Goal: Task Accomplishment & Management: Manage account settings

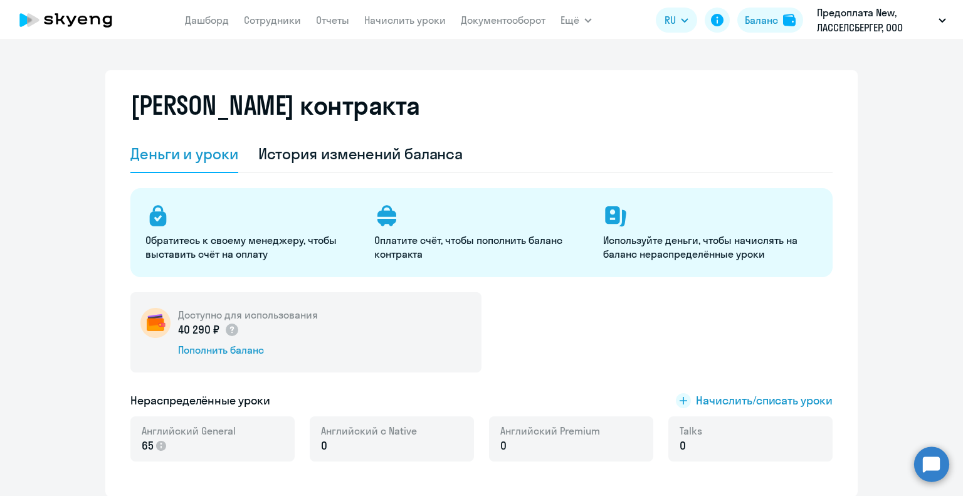
select select "english_adult_not_native_speaker"
click at [280, 22] on link "Сотрудники" at bounding box center [272, 20] width 57 height 13
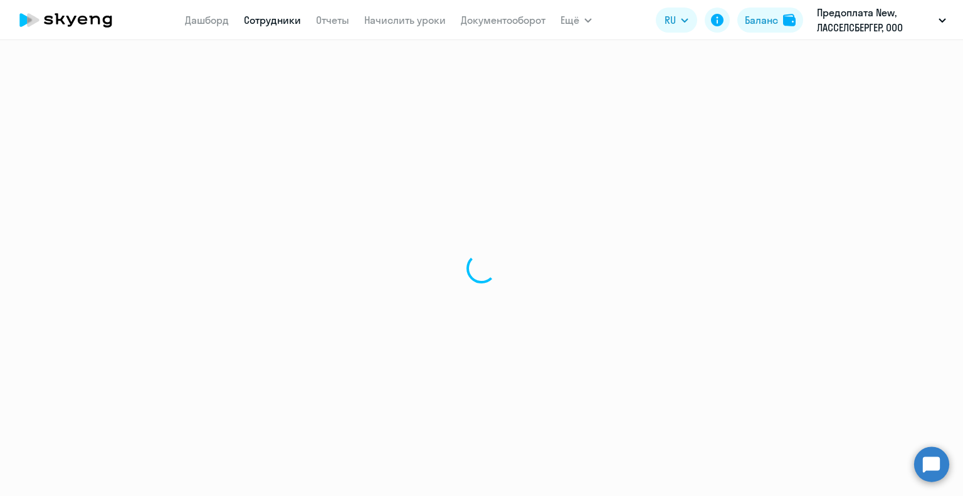
select select "30"
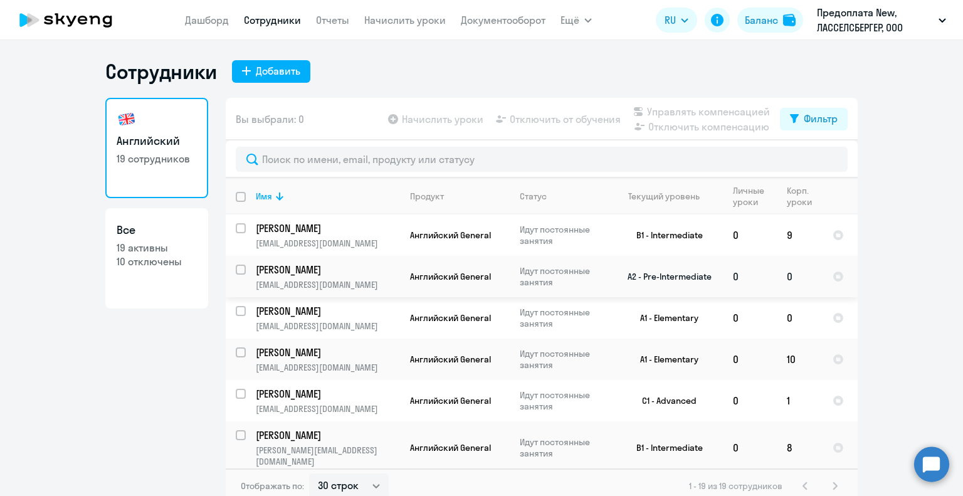
click at [788, 279] on td "0" at bounding box center [799, 276] width 46 height 41
click at [236, 275] on input "select row 2029975" at bounding box center [248, 276] width 25 height 25
checkbox input "true"
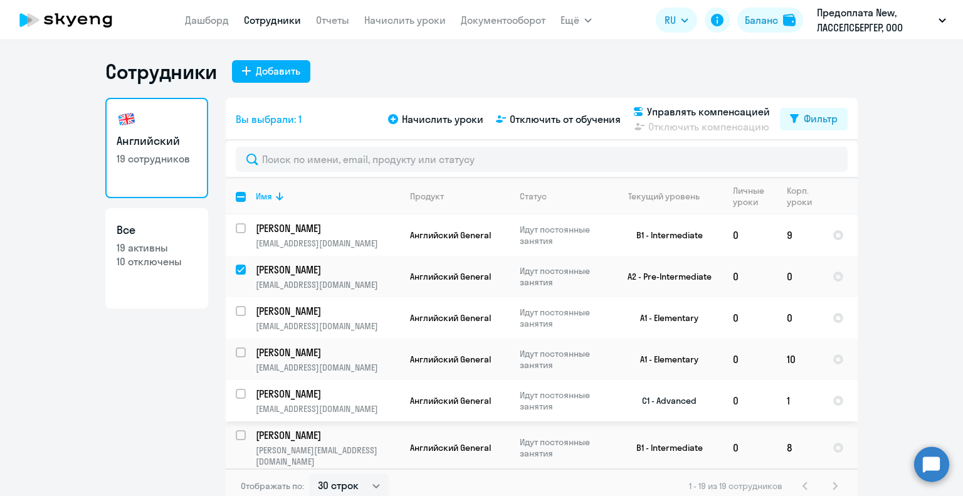
click at [238, 393] on input "select row 38059709" at bounding box center [248, 401] width 25 height 25
checkbox input "true"
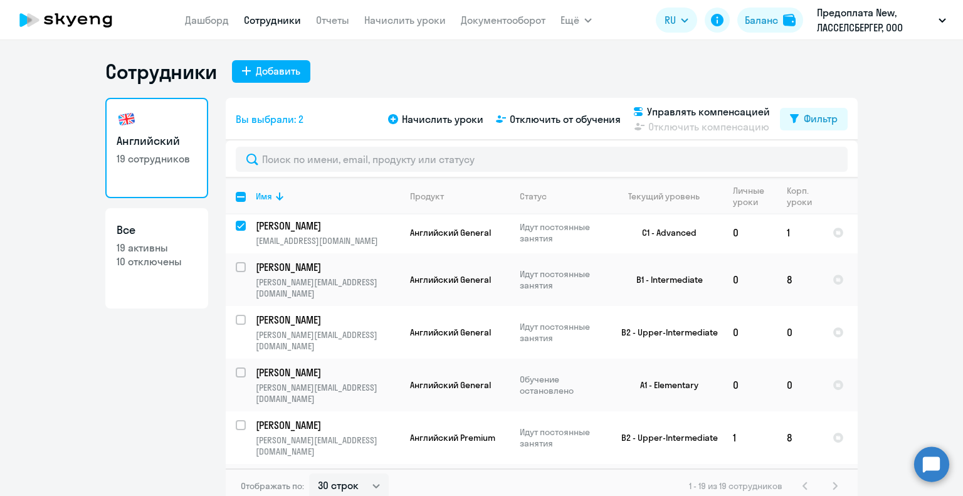
scroll to position [172, 0]
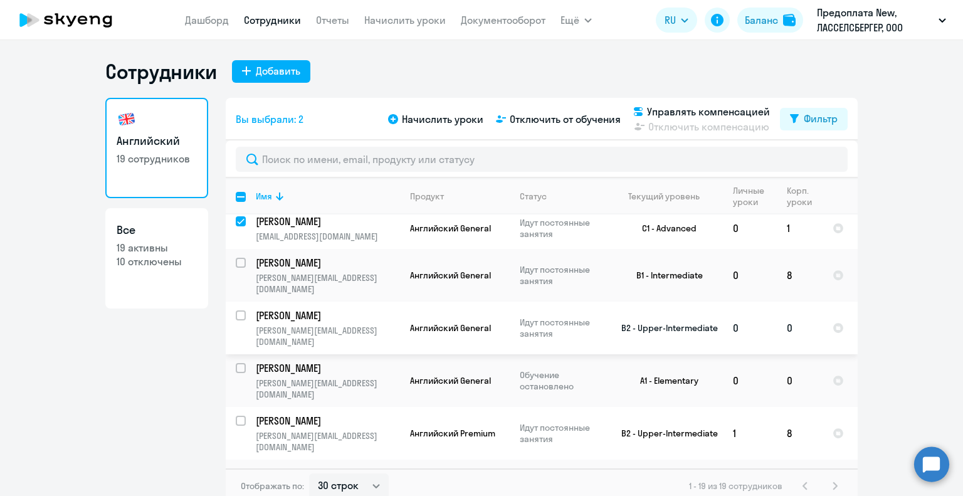
click at [237, 310] on input "select row 38327025" at bounding box center [248, 322] width 25 height 25
checkbox input "true"
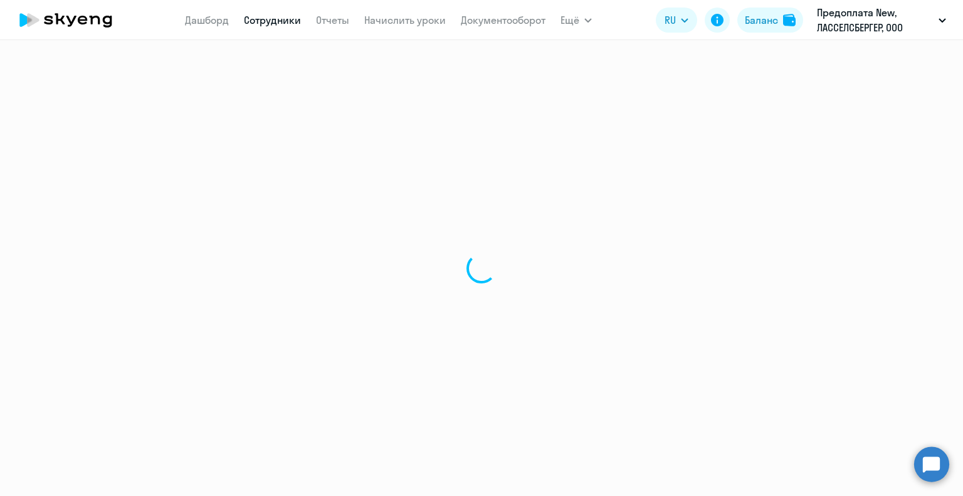
select select "english"
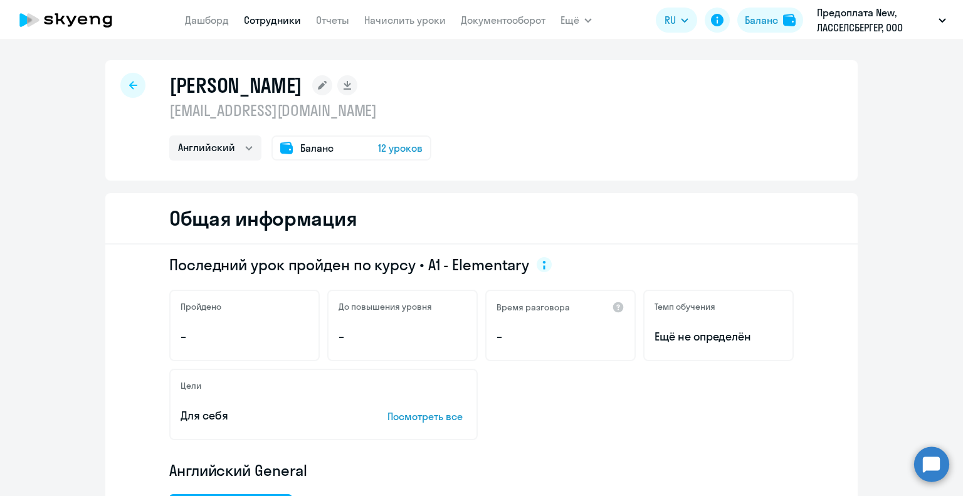
select select "30"
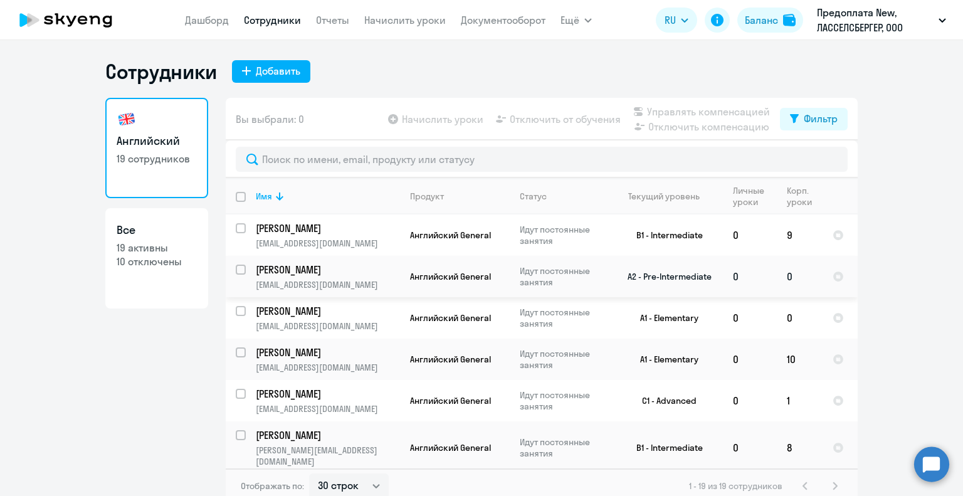
click at [236, 269] on input "select row 2029975" at bounding box center [248, 276] width 25 height 25
checkbox input "true"
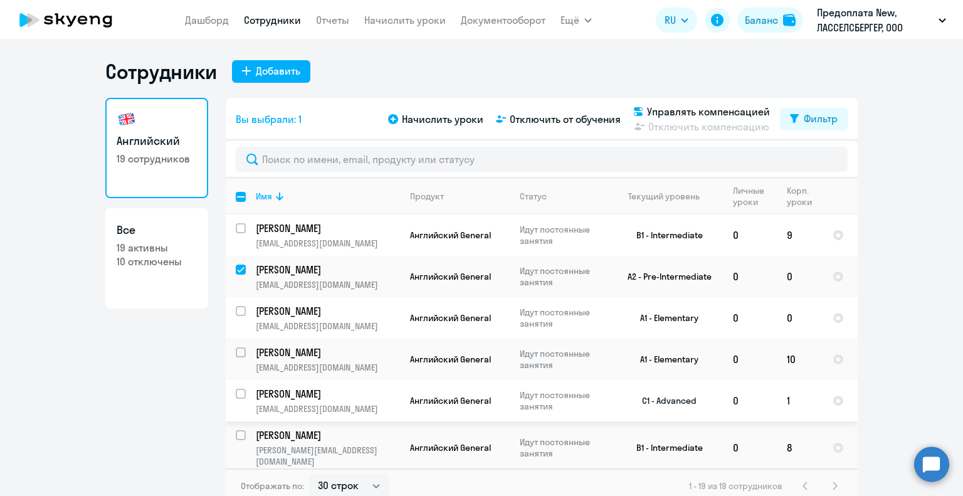
click at [236, 395] on input "select row 38059709" at bounding box center [248, 401] width 25 height 25
checkbox input "true"
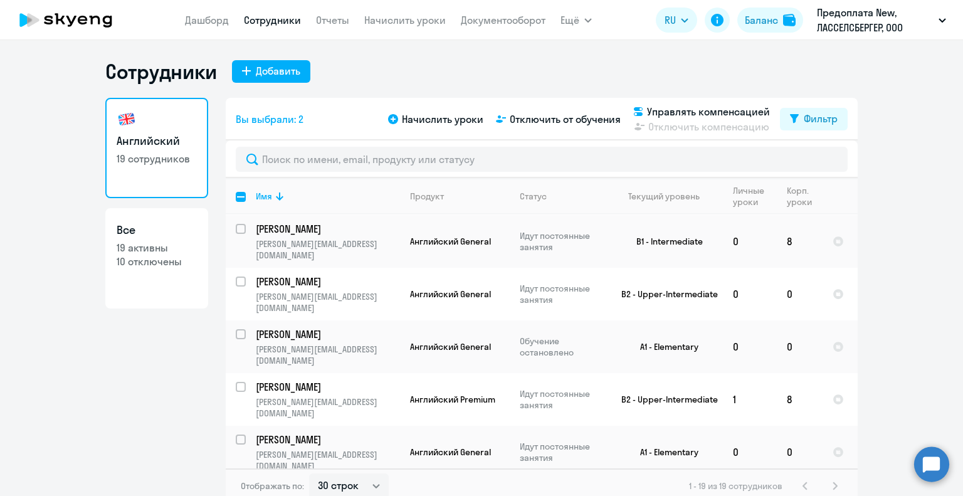
scroll to position [211, 0]
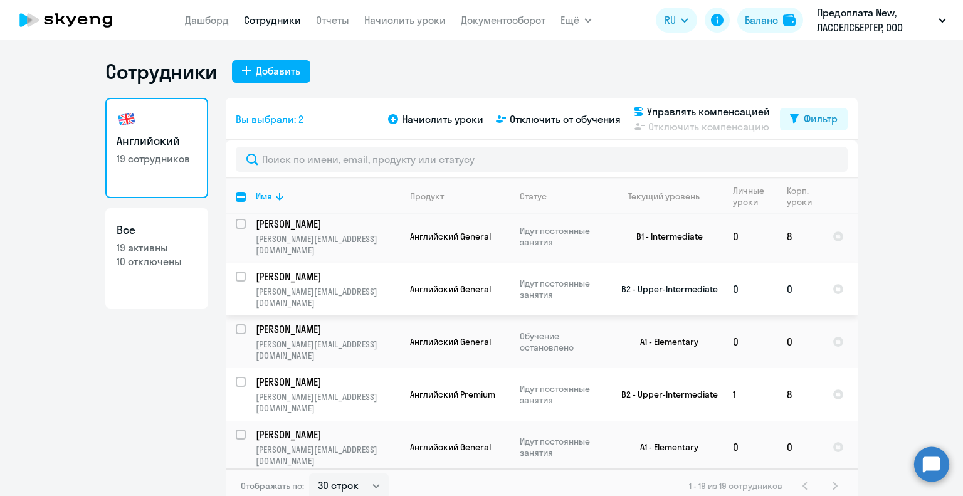
click at [246, 265] on td "[PERSON_NAME] [PERSON_NAME][EMAIL_ADDRESS][DOMAIN_NAME]" at bounding box center [323, 289] width 154 height 53
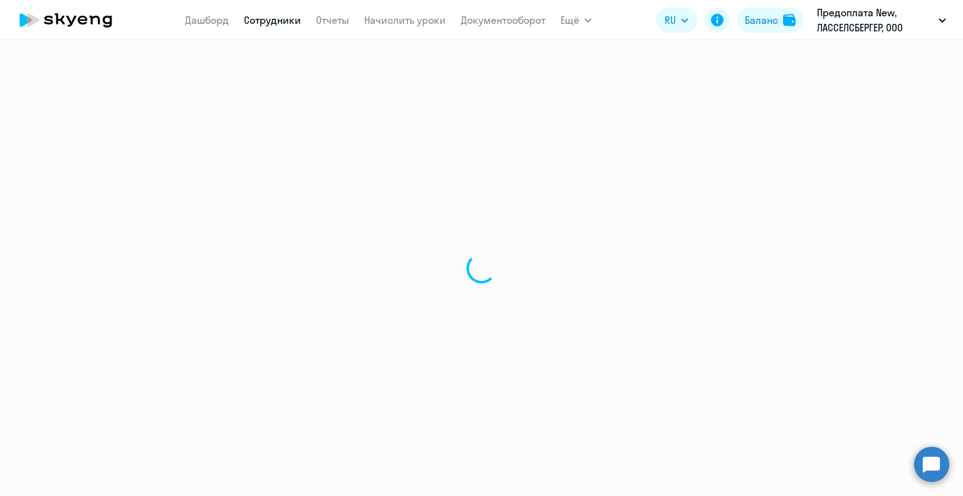
select select "english"
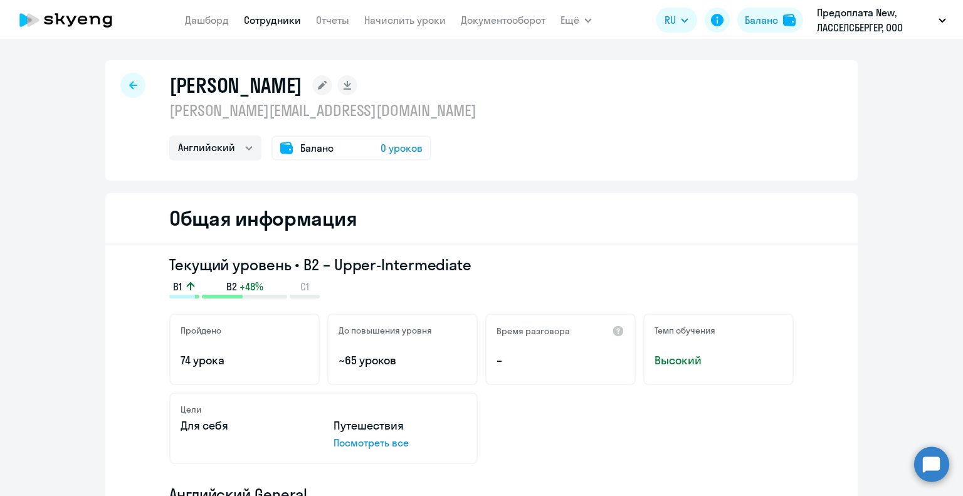
click at [129, 83] on icon at bounding box center [133, 85] width 8 height 8
select select "30"
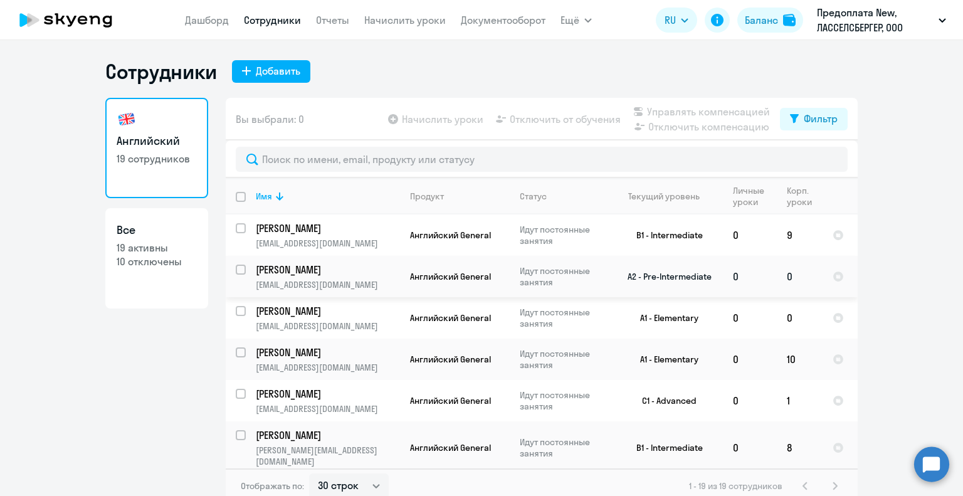
click at [239, 270] on input "select row 2029975" at bounding box center [248, 276] width 25 height 25
checkbox input "true"
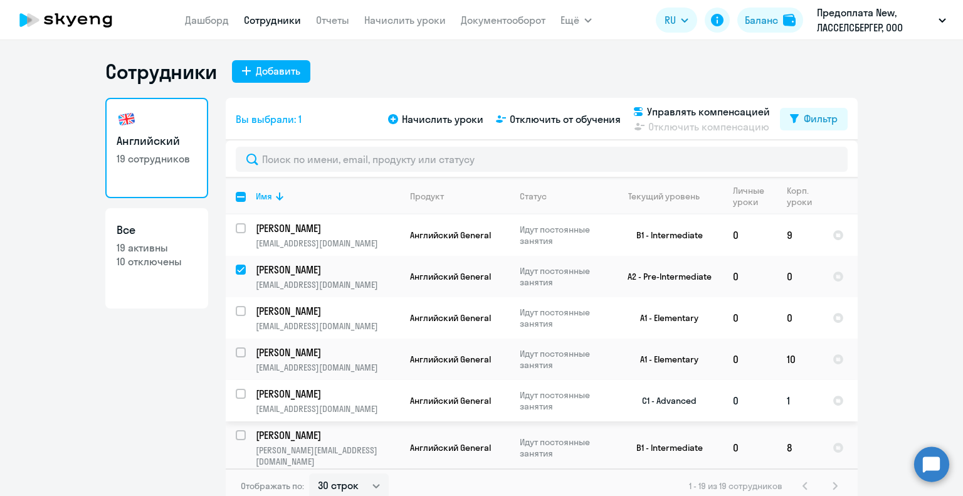
click at [236, 395] on input "select row 38059709" at bounding box center [248, 401] width 25 height 25
checkbox input "true"
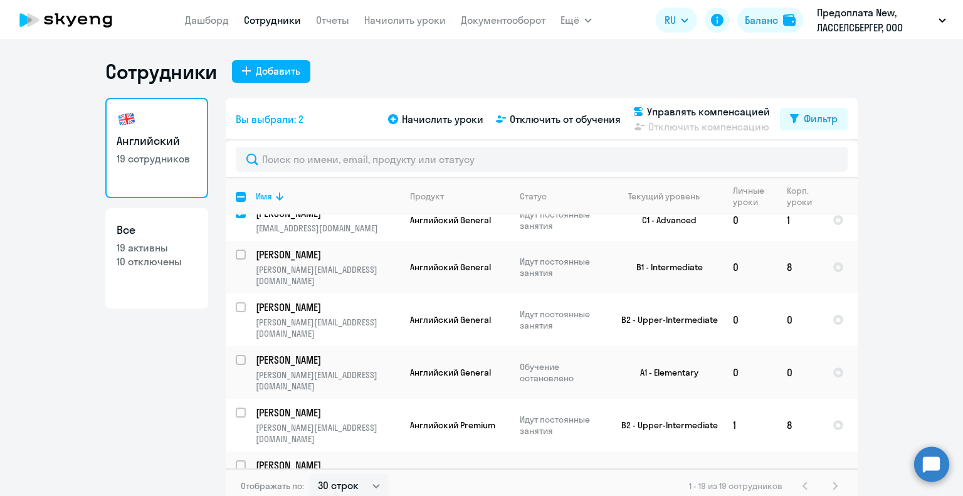
scroll to position [188, 0]
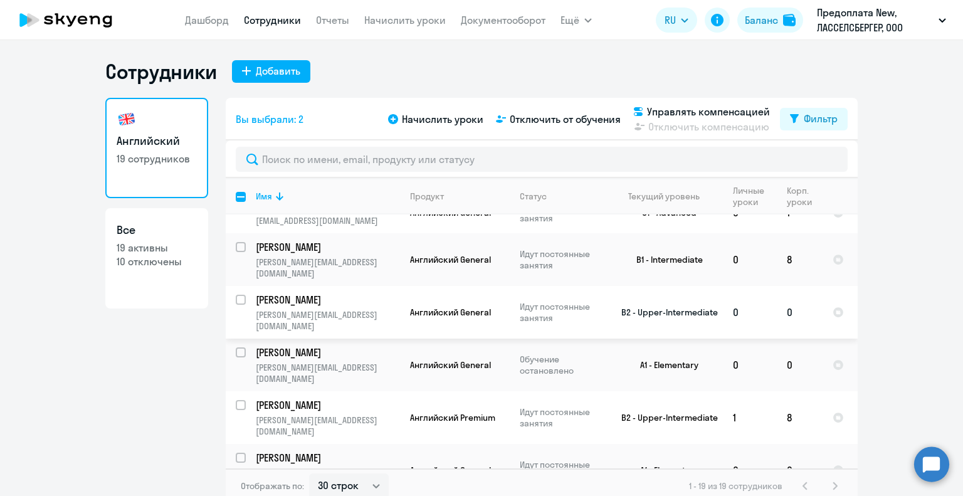
click at [236, 295] on input "select row 38327025" at bounding box center [248, 307] width 25 height 25
checkbox input "true"
click at [236, 452] on input "select row 24461348" at bounding box center [248, 464] width 25 height 25
checkbox input "true"
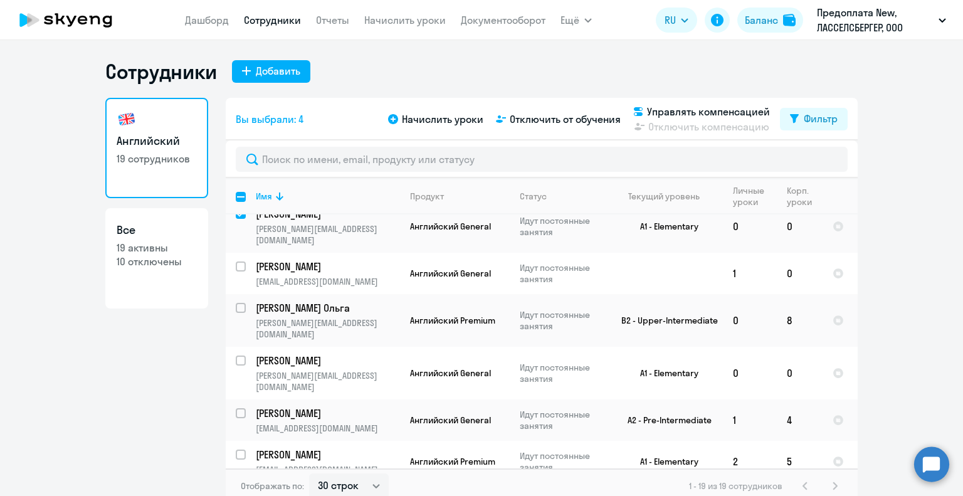
scroll to position [434, 0]
click at [238, 406] on input "select row 38059711" at bounding box center [248, 418] width 25 height 25
checkbox input "true"
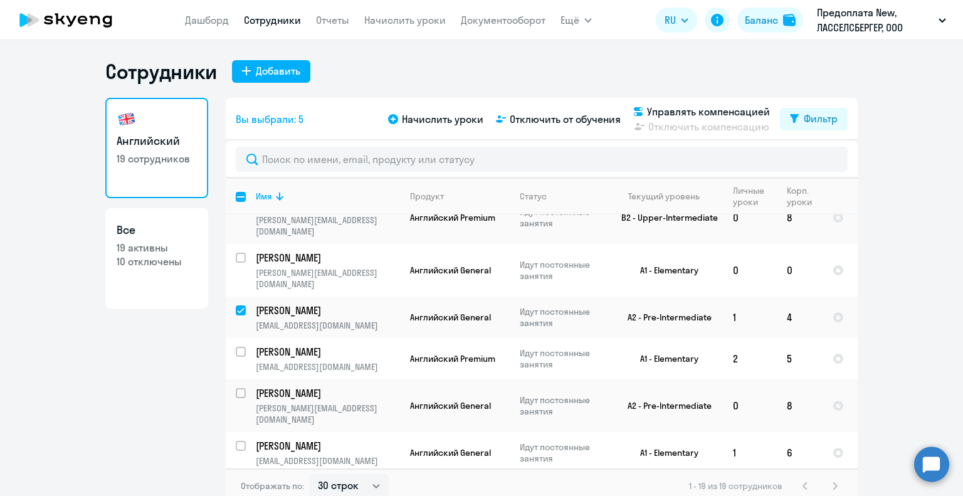
scroll to position [536, 0]
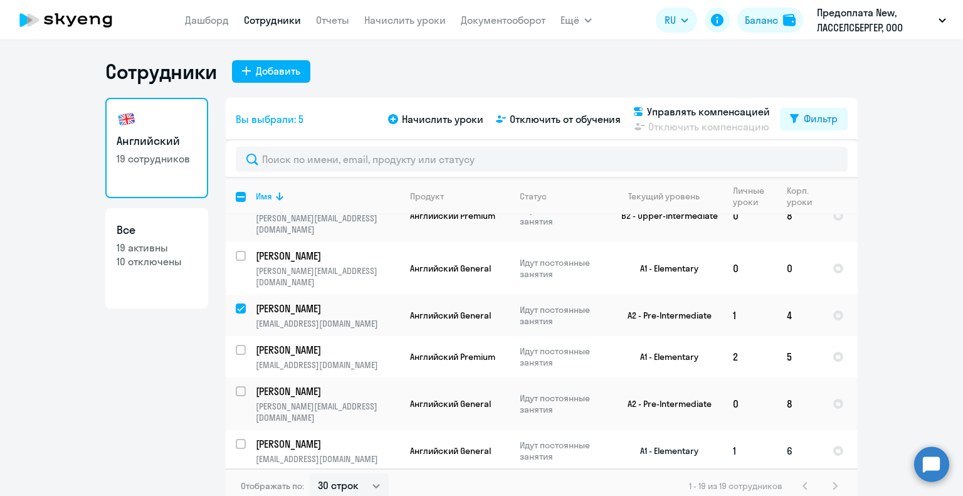
click at [237, 439] on input "select row 24461487" at bounding box center [248, 451] width 25 height 25
checkbox input "true"
click at [439, 120] on span "Начислить уроки" at bounding box center [442, 119] width 81 height 15
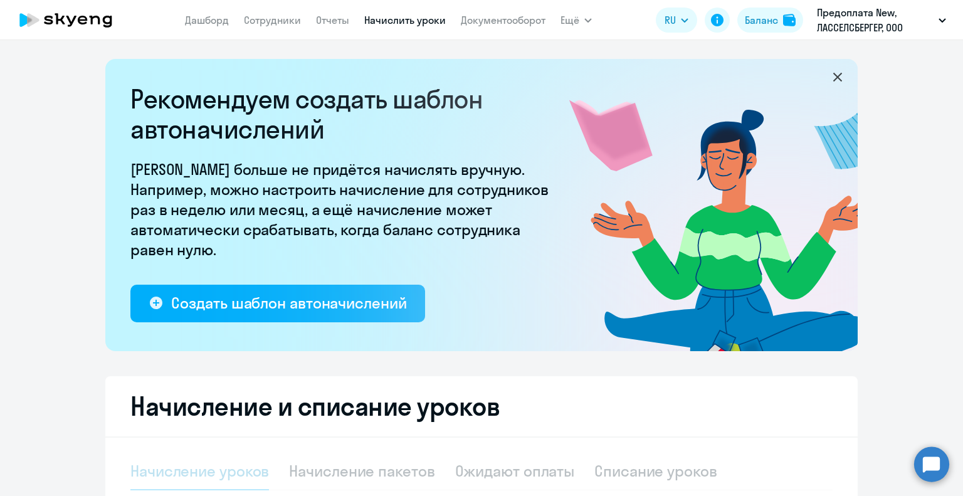
select select "10"
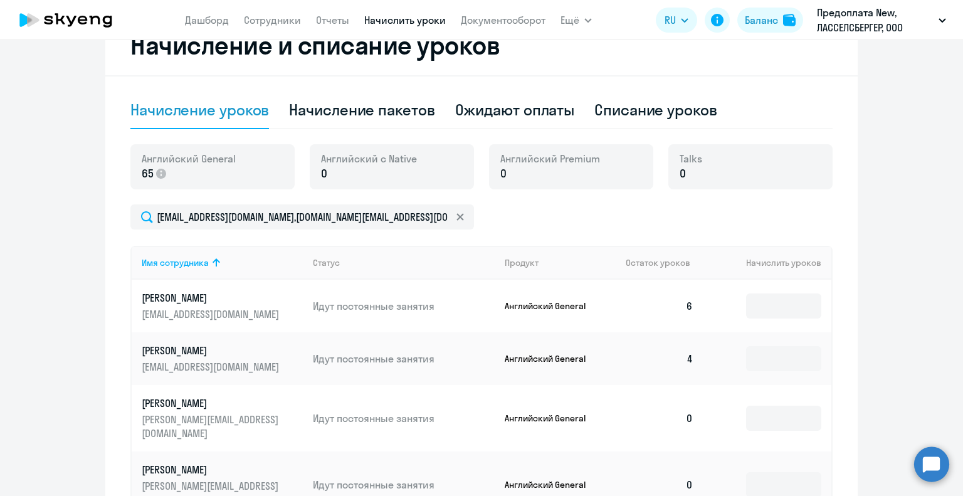
scroll to position [424, 0]
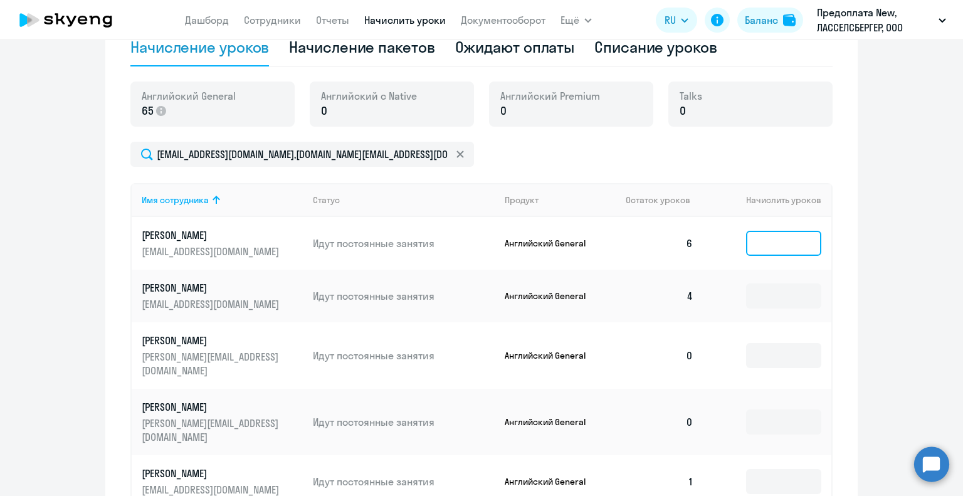
click at [782, 242] on input at bounding box center [783, 243] width 75 height 25
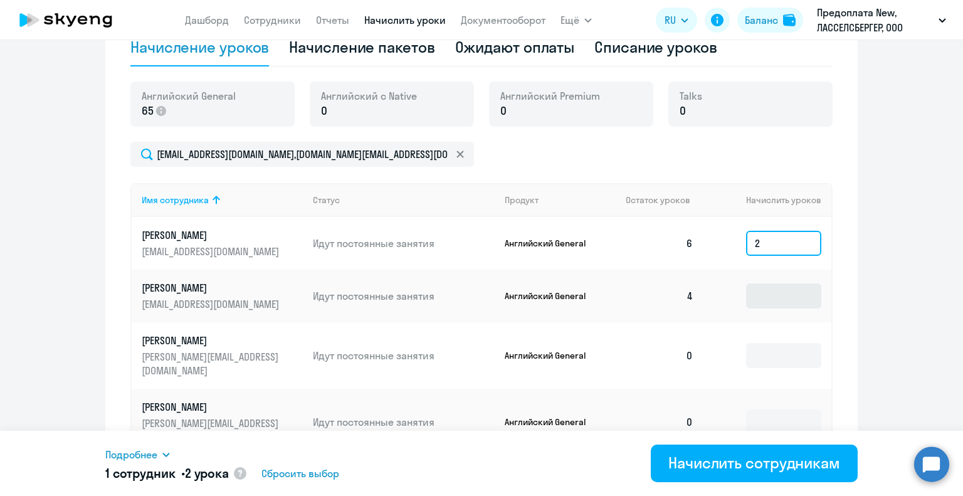
type input "2"
click at [773, 295] on input at bounding box center [783, 295] width 75 height 25
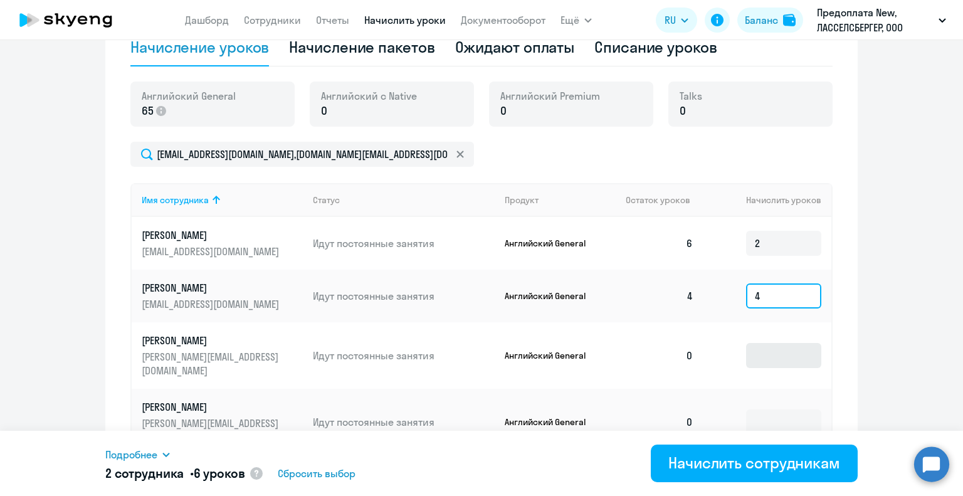
type input "4"
click at [768, 347] on input at bounding box center [783, 355] width 75 height 25
type input "8"
click at [765, 409] on input at bounding box center [783, 421] width 75 height 25
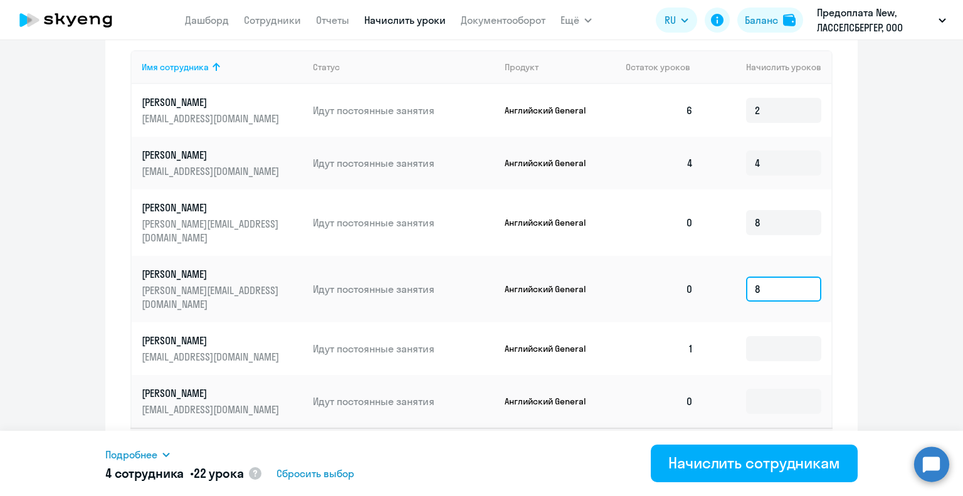
scroll to position [566, 0]
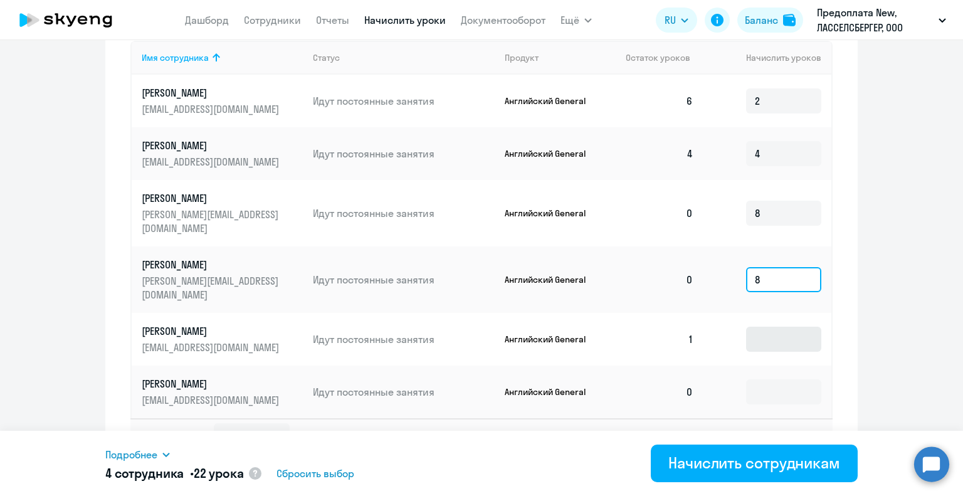
type input "8"
click at [782, 326] on input at bounding box center [783, 338] width 75 height 25
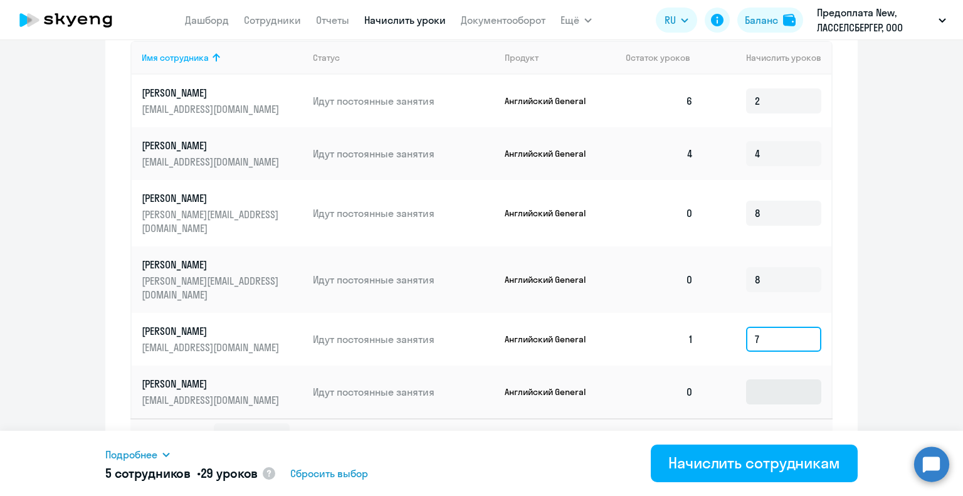
type input "7"
click at [782, 379] on input at bounding box center [783, 391] width 75 height 25
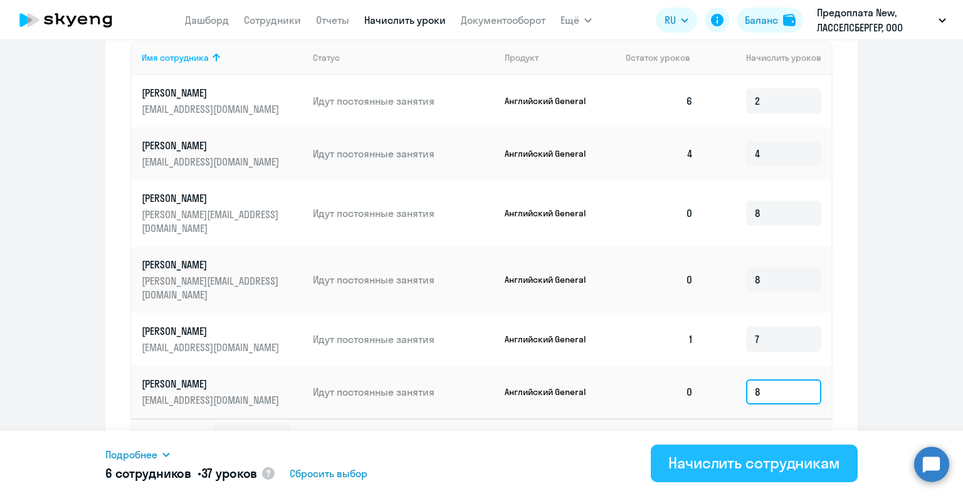
type input "8"
click at [781, 469] on div "Начислить сотрудникам" at bounding box center [754, 462] width 172 height 20
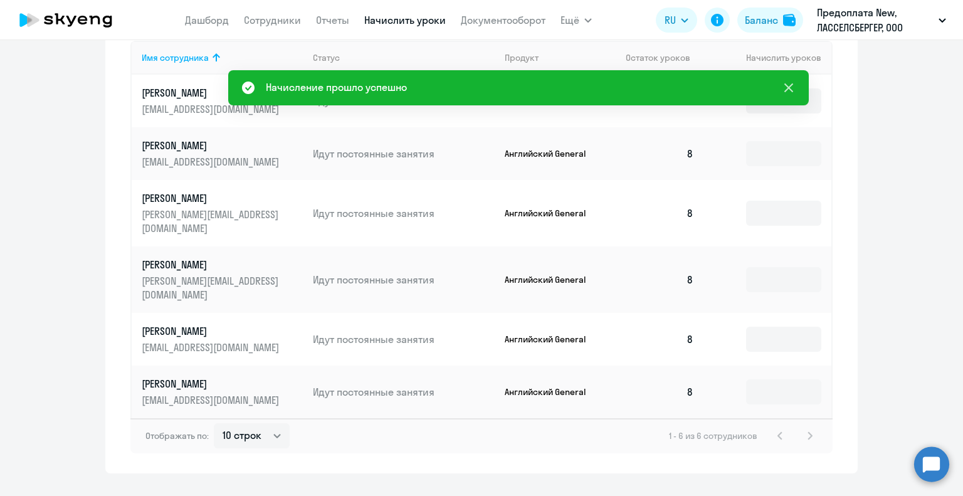
click at [788, 90] on icon at bounding box center [788, 87] width 15 height 15
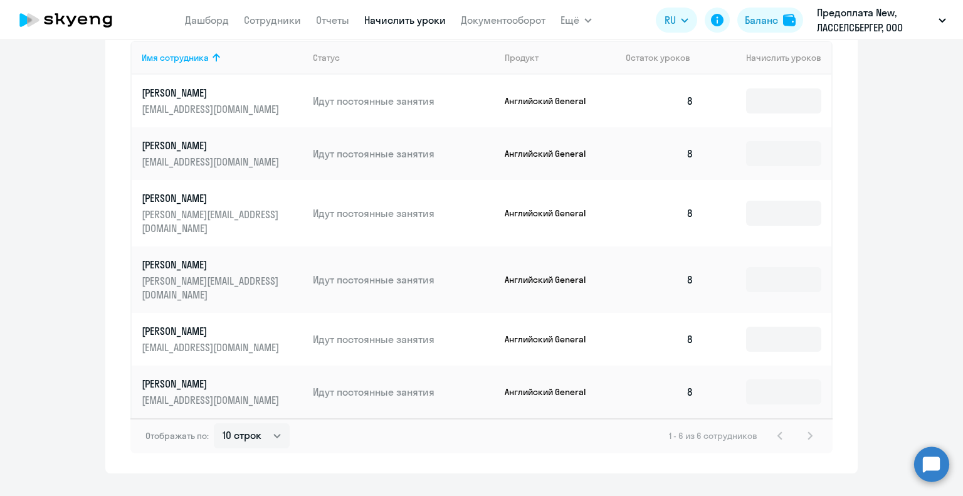
scroll to position [0, 0]
